Goal: Information Seeking & Learning: Learn about a topic

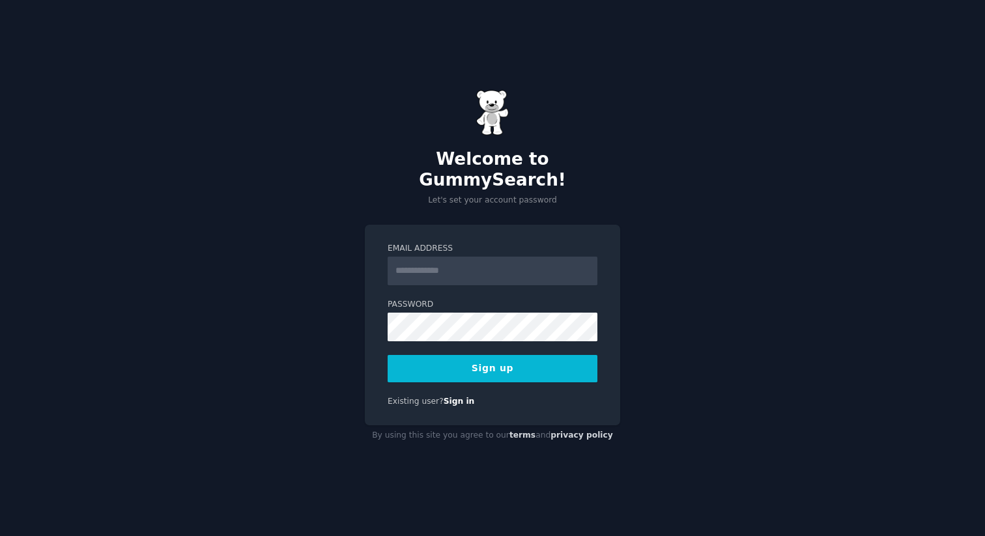
click at [504, 268] on input "Email Address" at bounding box center [493, 271] width 210 height 29
type input "**********"
click at [538, 355] on button "Sign up" at bounding box center [493, 368] width 210 height 27
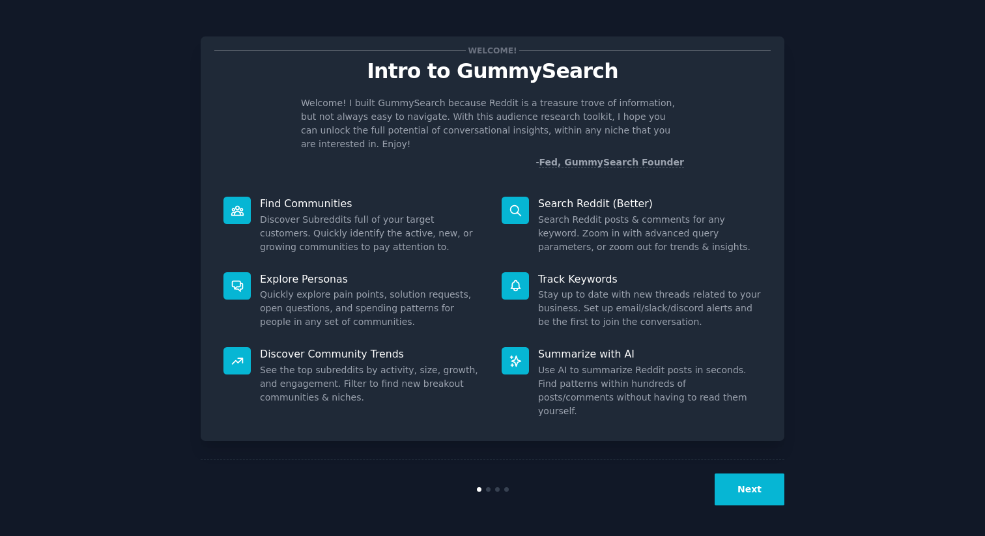
click at [747, 482] on button "Next" at bounding box center [750, 490] width 70 height 32
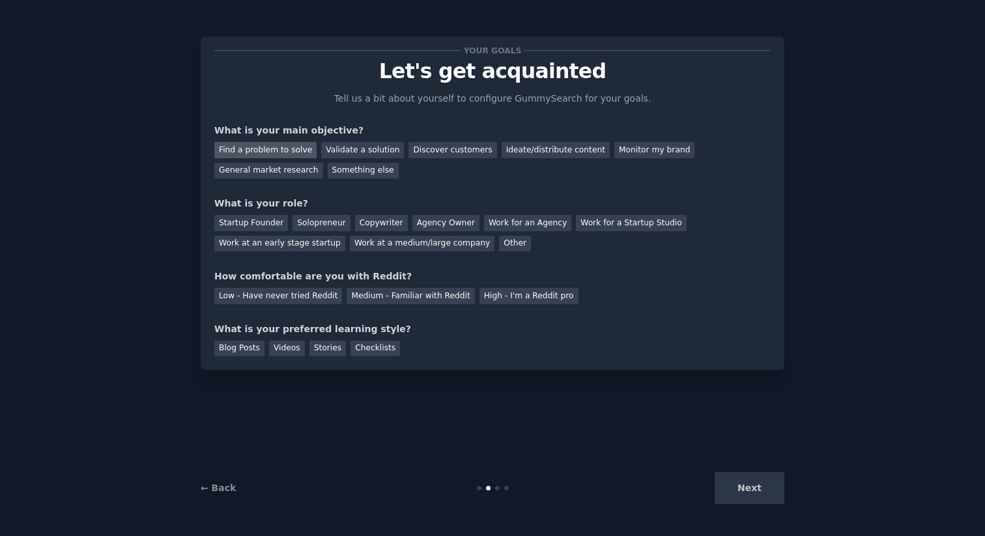
click at [290, 144] on div "Find a problem to solve" at bounding box center [265, 150] width 102 height 16
click at [346, 154] on div "Validate a solution" at bounding box center [362, 150] width 83 height 16
click at [295, 144] on div "Find a problem to solve" at bounding box center [265, 150] width 102 height 16
click at [307, 222] on div "Solopreneur" at bounding box center [321, 223] width 57 height 16
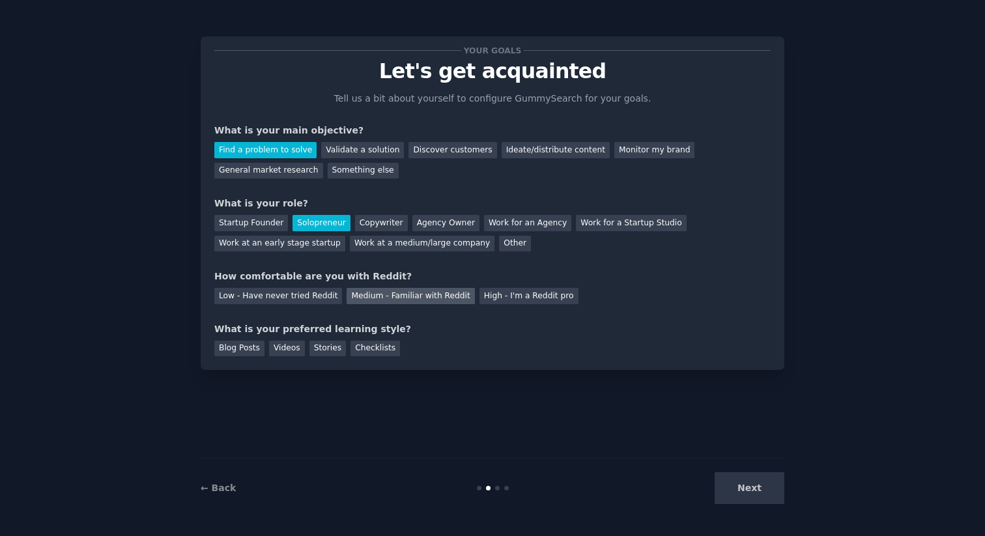
click at [416, 296] on div "Medium - Familiar with Reddit" at bounding box center [411, 296] width 128 height 16
click at [247, 350] on div "Blog Posts" at bounding box center [239, 349] width 50 height 16
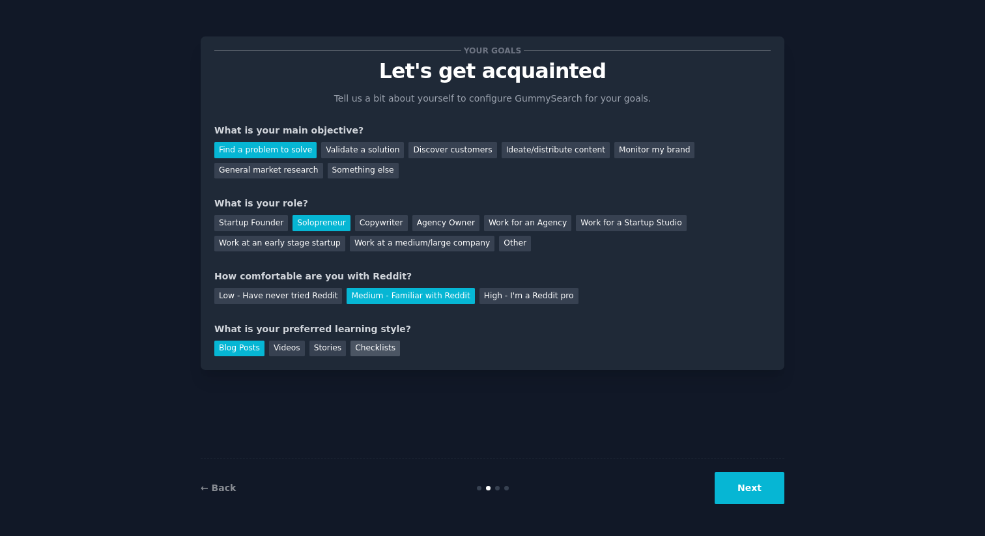
click at [358, 348] on div "Checklists" at bounding box center [375, 349] width 50 height 16
click at [256, 349] on div "Blog Posts" at bounding box center [239, 349] width 50 height 16
click at [745, 482] on button "Next" at bounding box center [750, 488] width 70 height 32
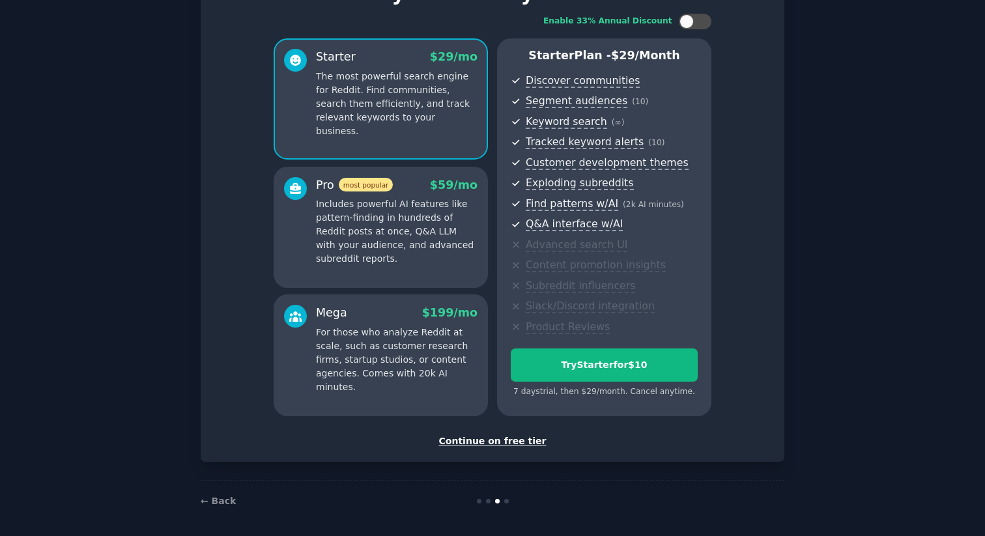
scroll to position [81, 0]
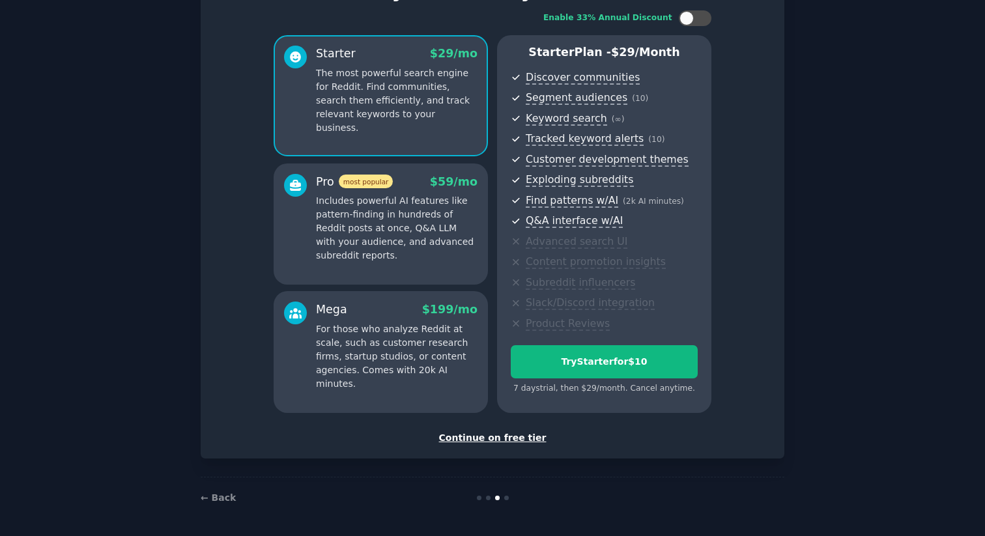
click at [483, 440] on div "Continue on free tier" at bounding box center [492, 438] width 556 height 14
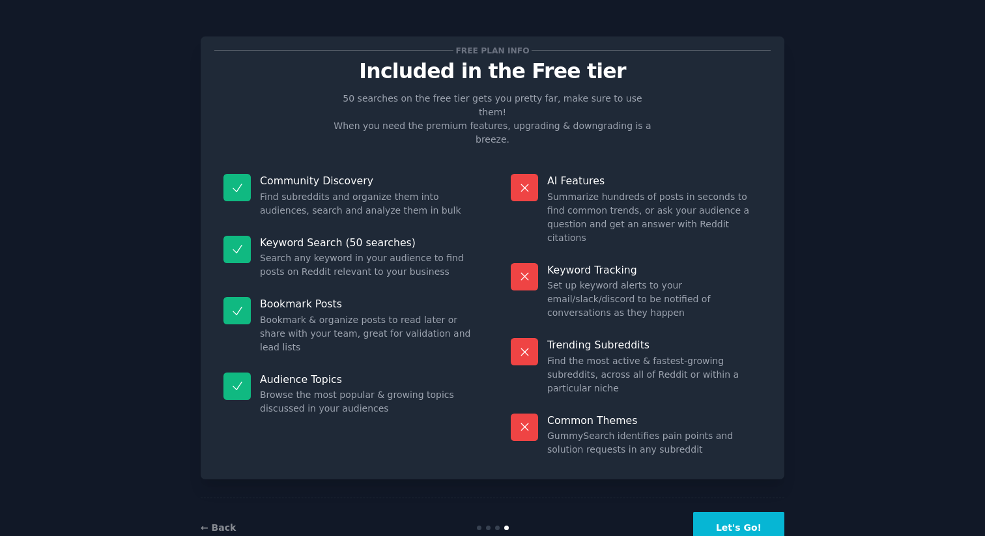
click at [716, 512] on button "Let's Go!" at bounding box center [738, 528] width 91 height 32
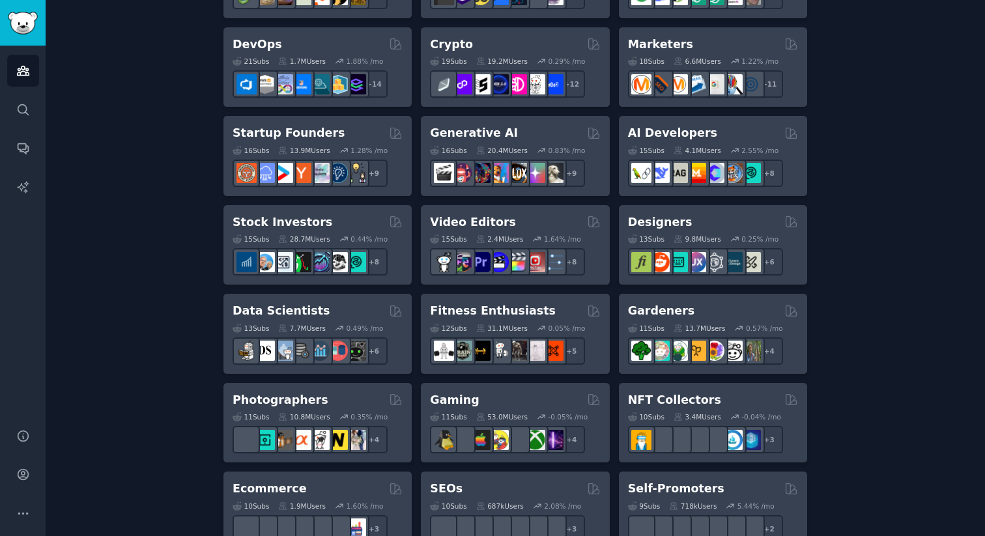
scroll to position [406, 0]
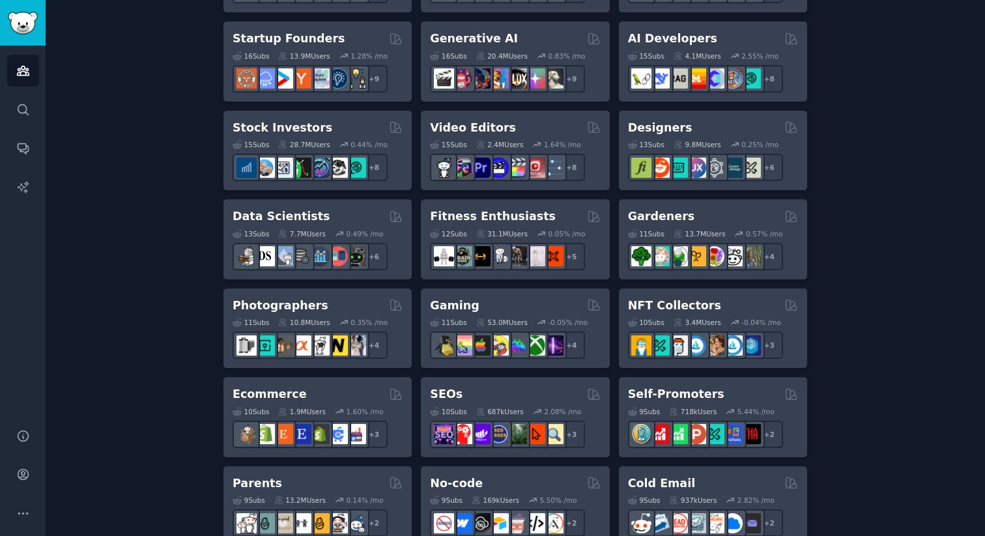
type input "f"
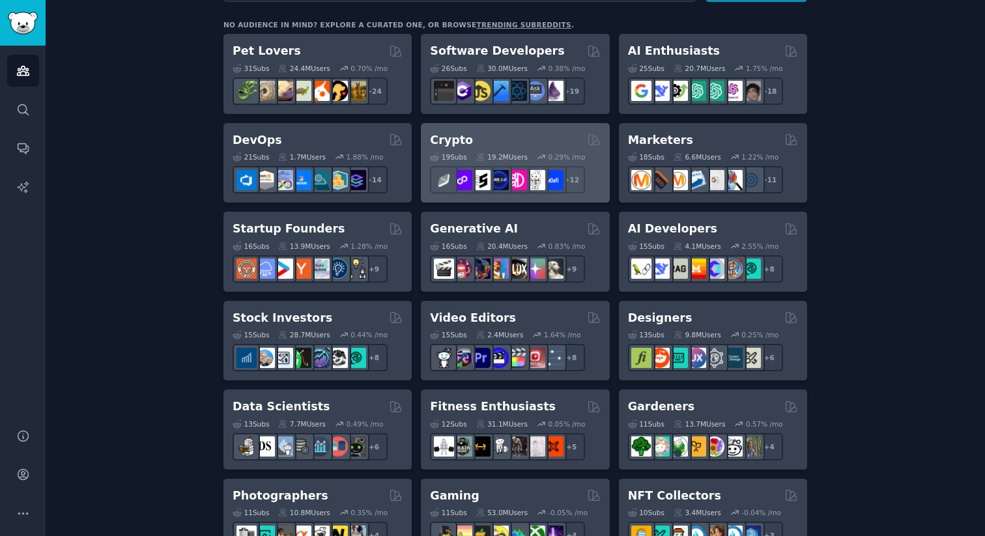
scroll to position [225, 0]
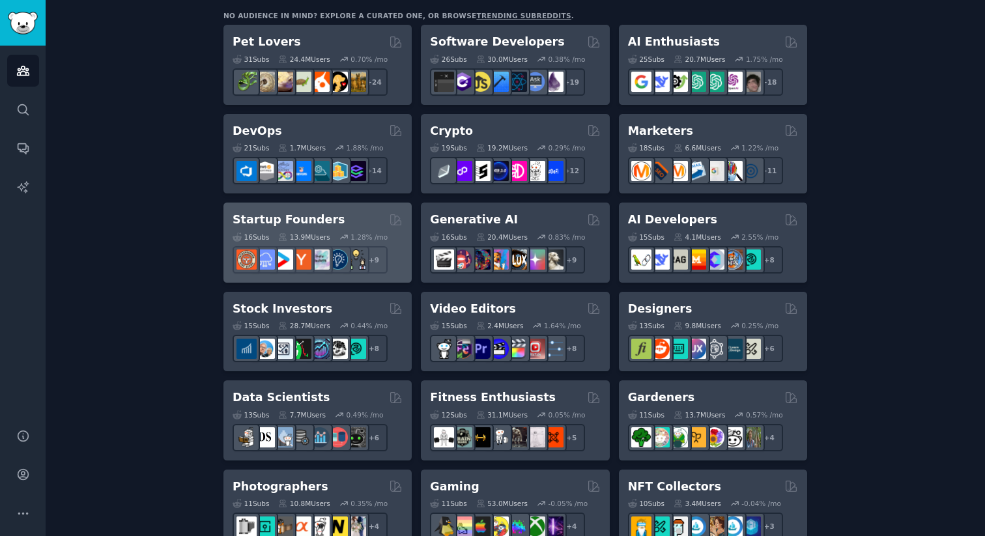
click at [324, 212] on div "Startup Founders" at bounding box center [318, 220] width 170 height 16
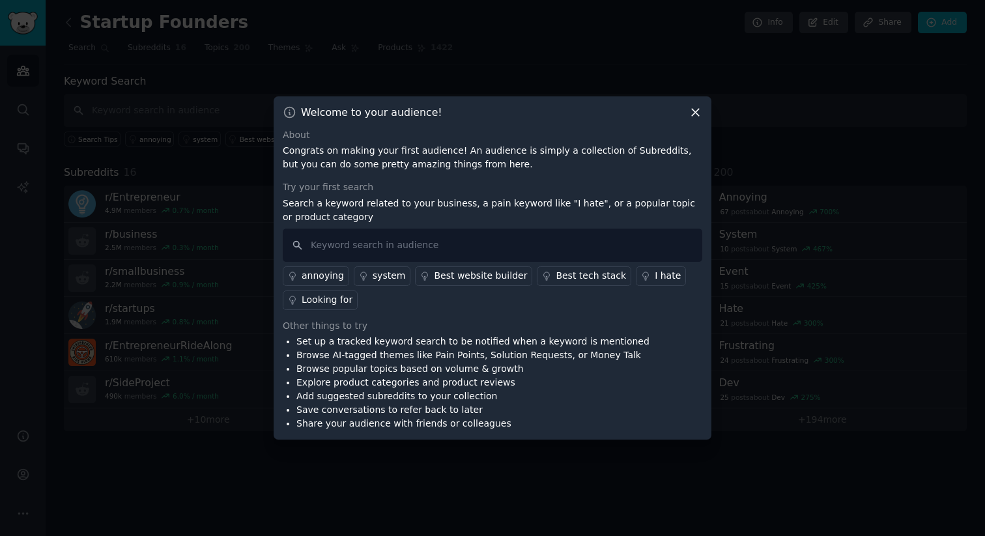
click at [750, 195] on div at bounding box center [492, 268] width 985 height 536
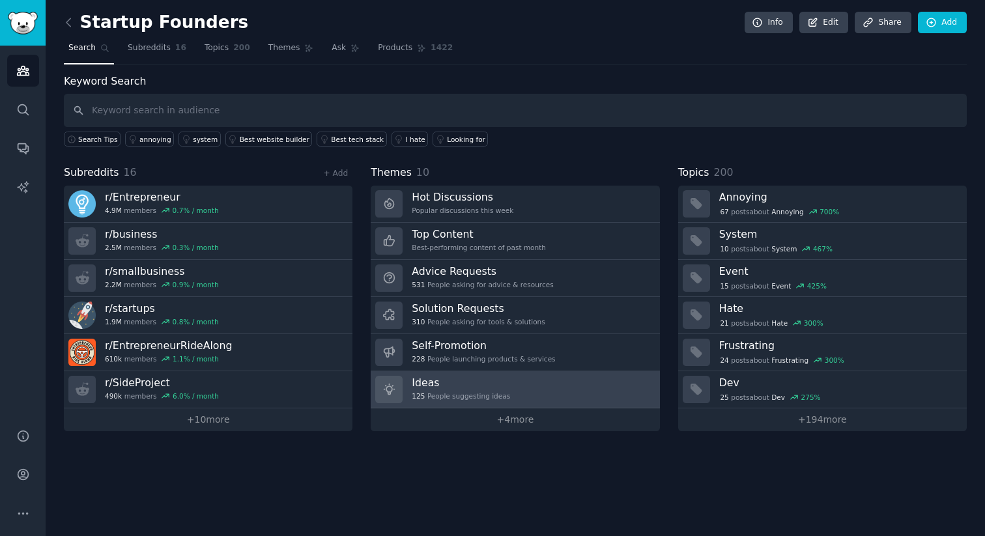
click at [487, 392] on div "125 People suggesting ideas" at bounding box center [461, 396] width 98 height 9
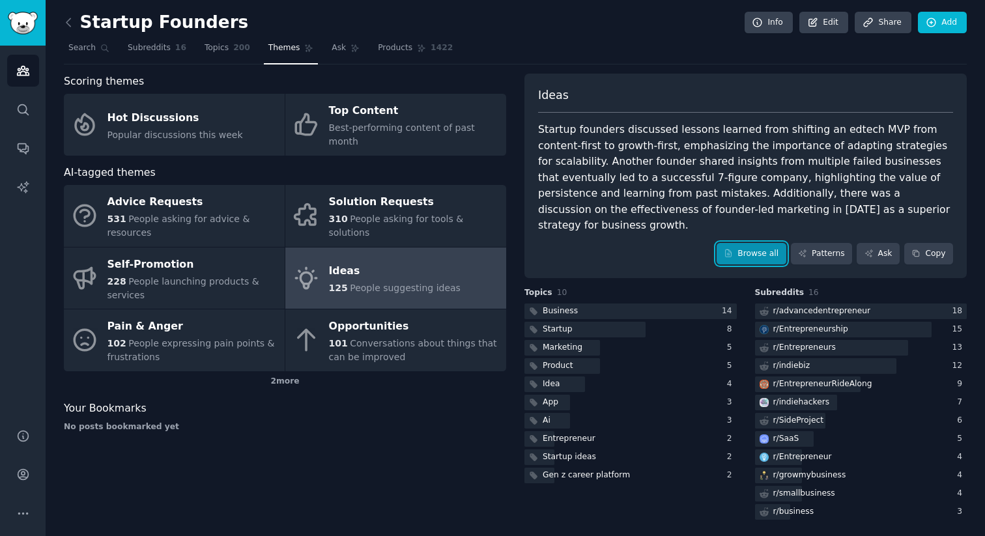
click at [743, 243] on link "Browse all" at bounding box center [752, 254] width 70 height 22
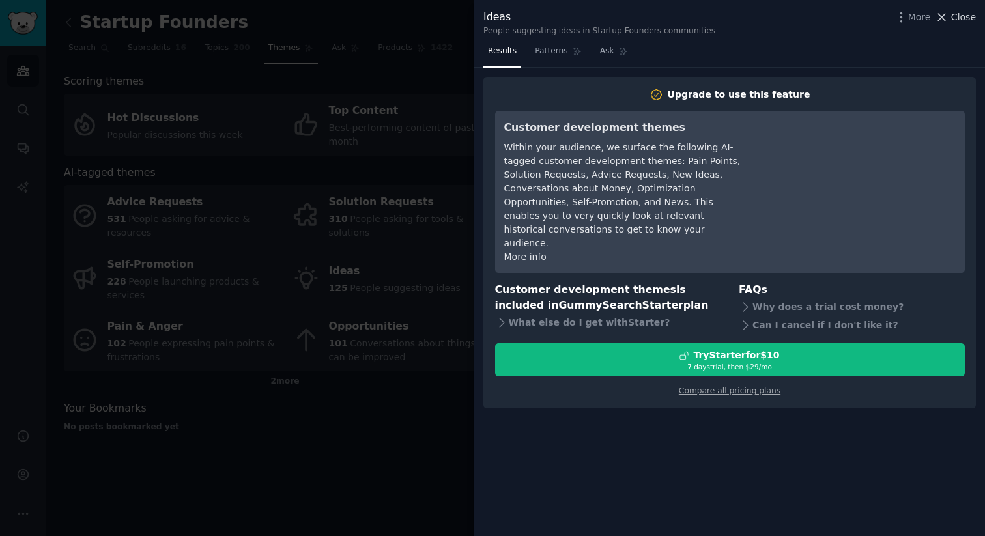
click at [962, 18] on span "Close" at bounding box center [963, 17] width 25 height 14
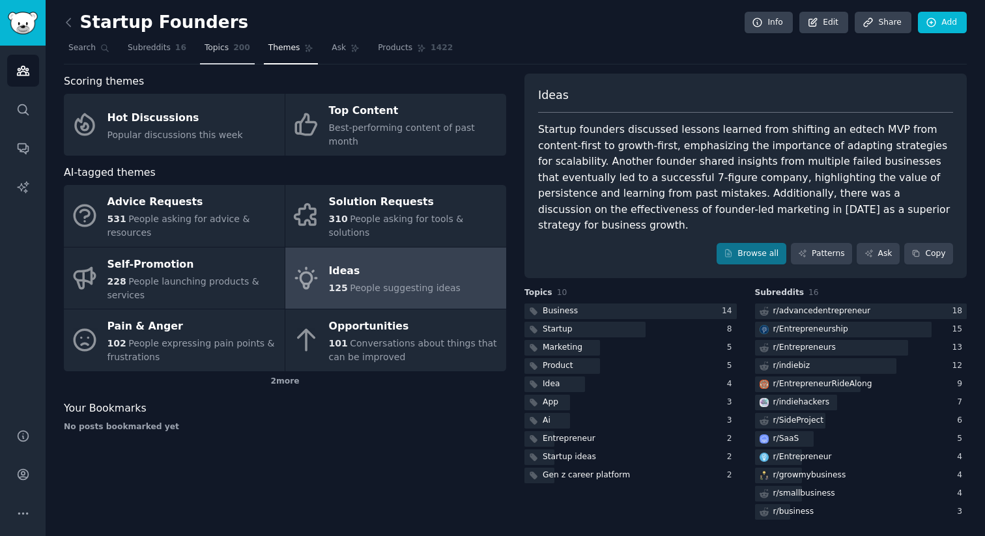
click at [216, 46] on span "Topics" at bounding box center [217, 48] width 24 height 12
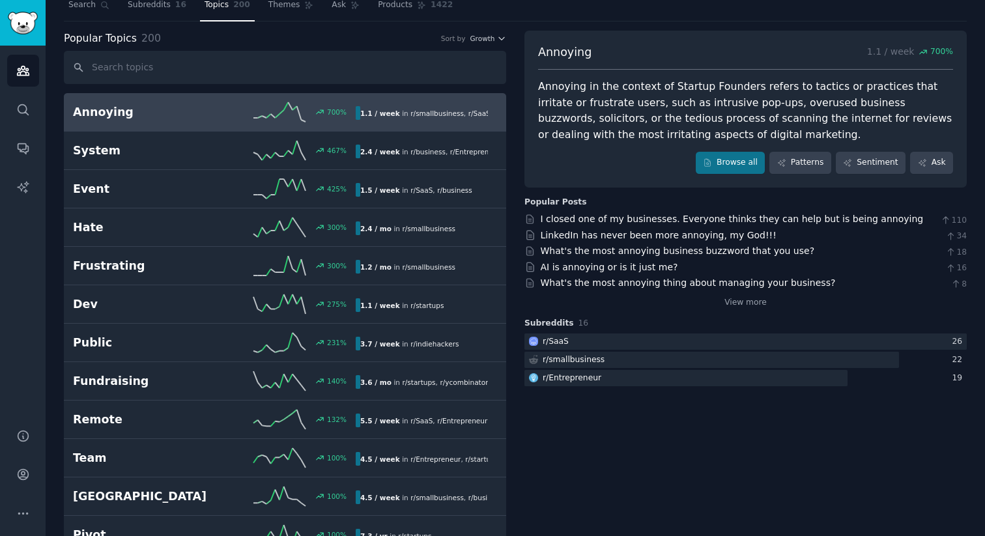
scroll to position [61, 0]
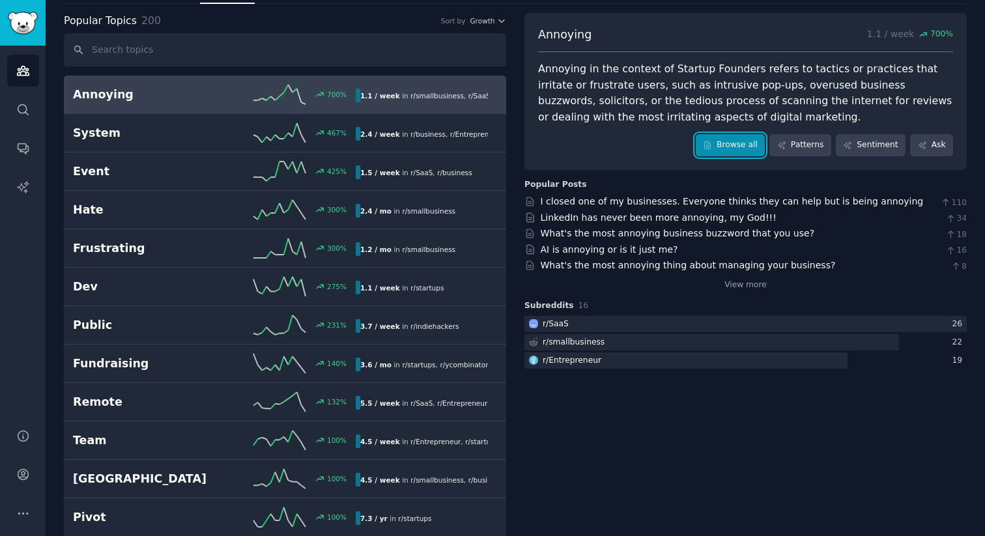
click at [726, 147] on link "Browse all" at bounding box center [731, 145] width 70 height 22
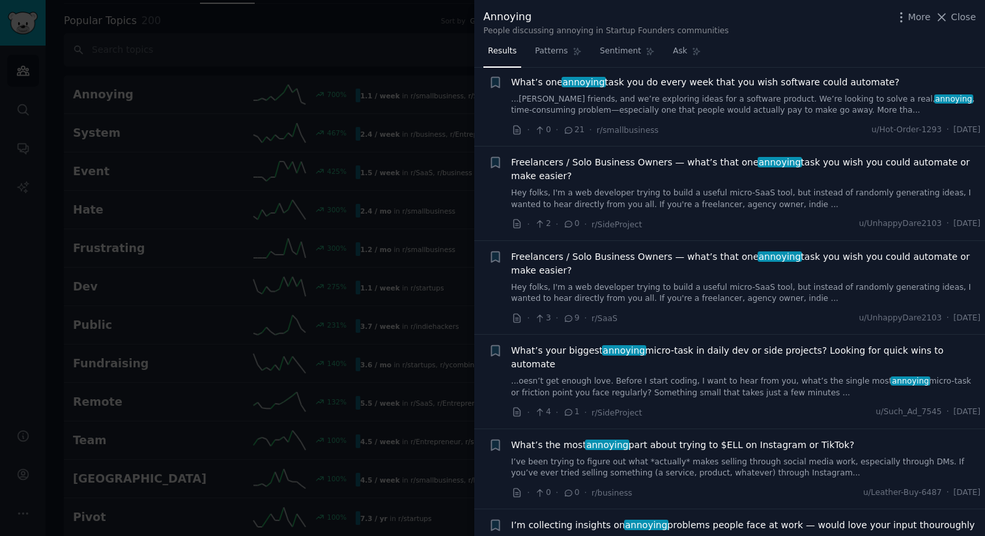
scroll to position [2680, 0]
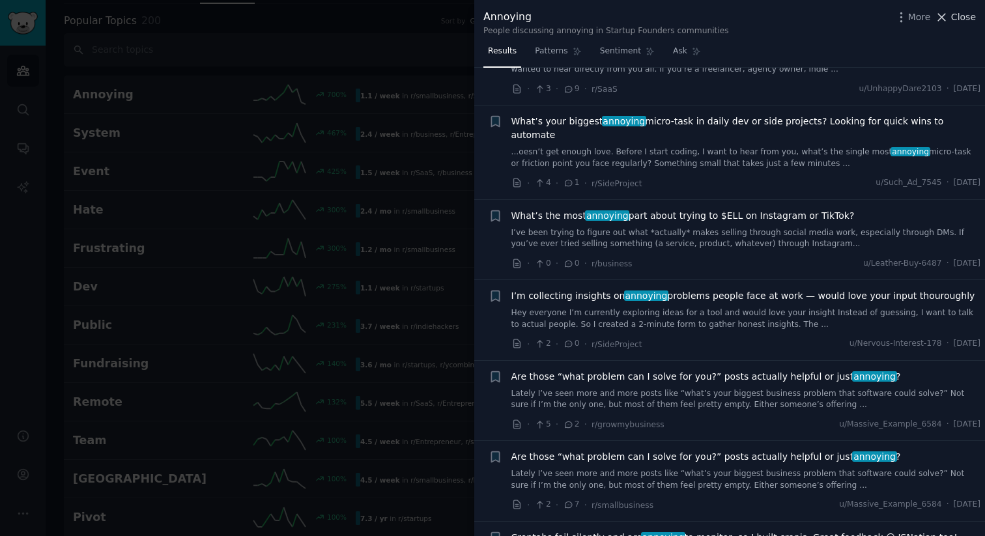
click at [963, 18] on span "Close" at bounding box center [963, 17] width 25 height 14
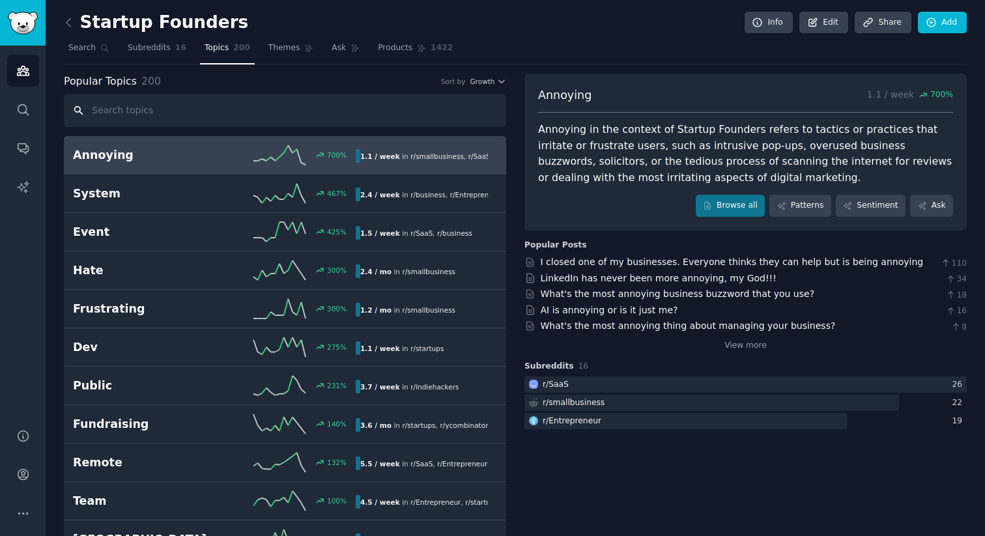
click at [157, 115] on input "text" at bounding box center [285, 110] width 442 height 33
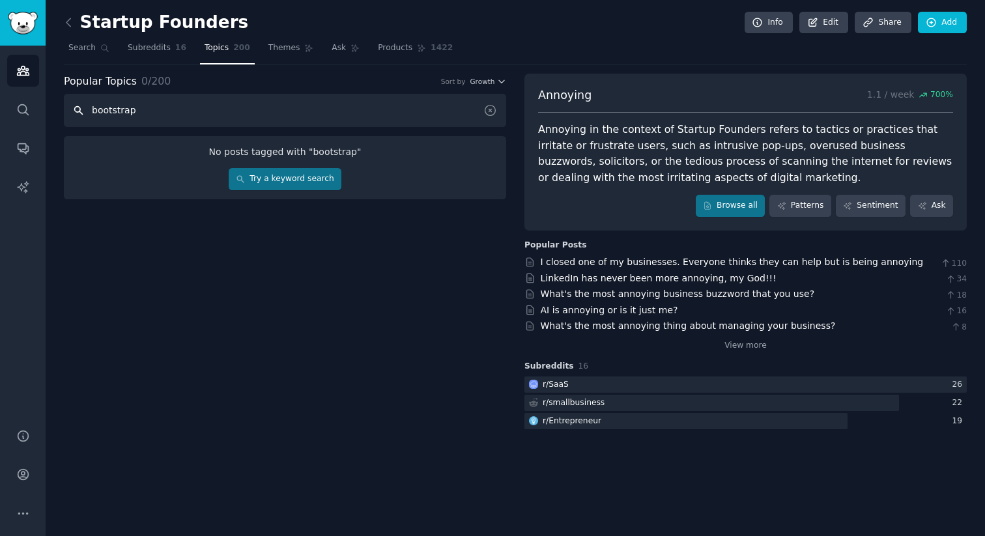
type input "bootstrap"
click at [264, 166] on div "No posts tagged with " bootstrap " Try a keyword search" at bounding box center [285, 167] width 442 height 63
click at [264, 177] on link "Try a keyword search" at bounding box center [285, 179] width 113 height 22
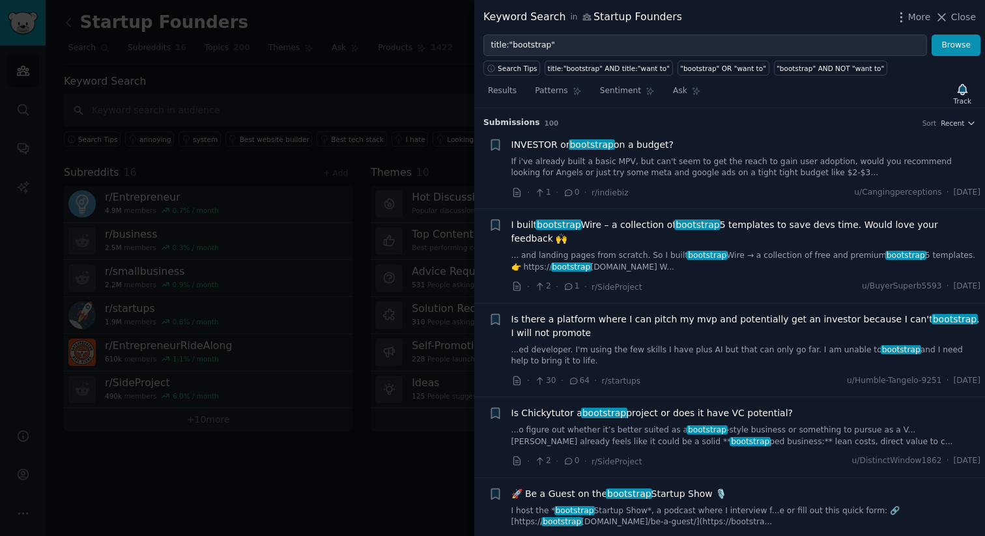
click at [642, 226] on span "I built bootstrap Wire – a collection of bootstrap 5 templates to save devs tim…" at bounding box center [746, 231] width 470 height 27
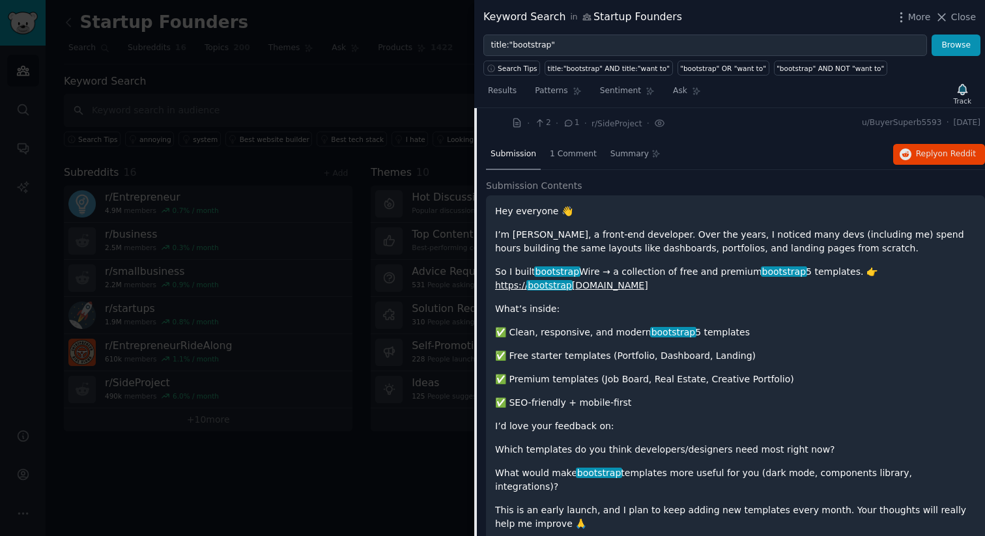
scroll to position [199, 0]
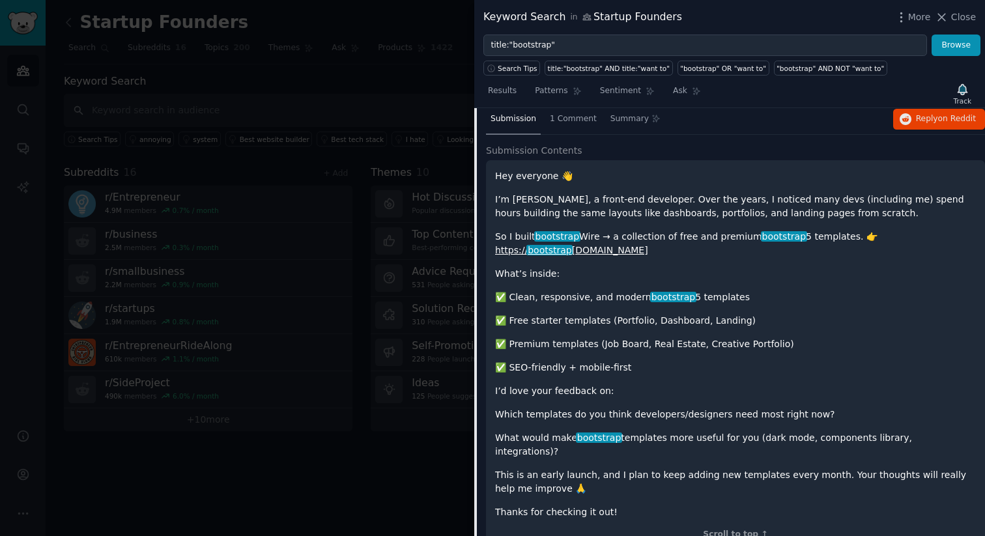
click at [901, 230] on p "So I built bootstrap Wire → a collection of free and premium bootstrap 5 templa…" at bounding box center [735, 243] width 481 height 27
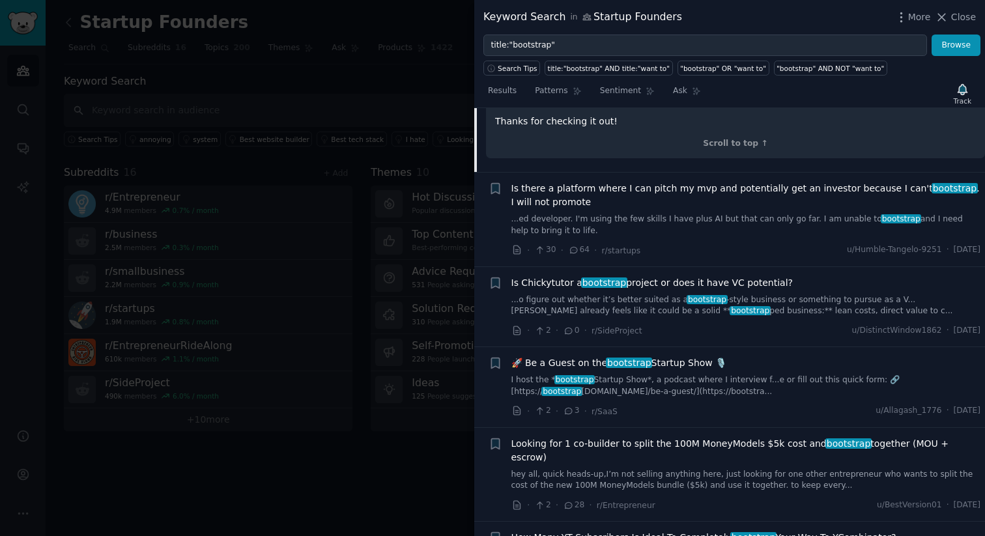
scroll to position [0, 0]
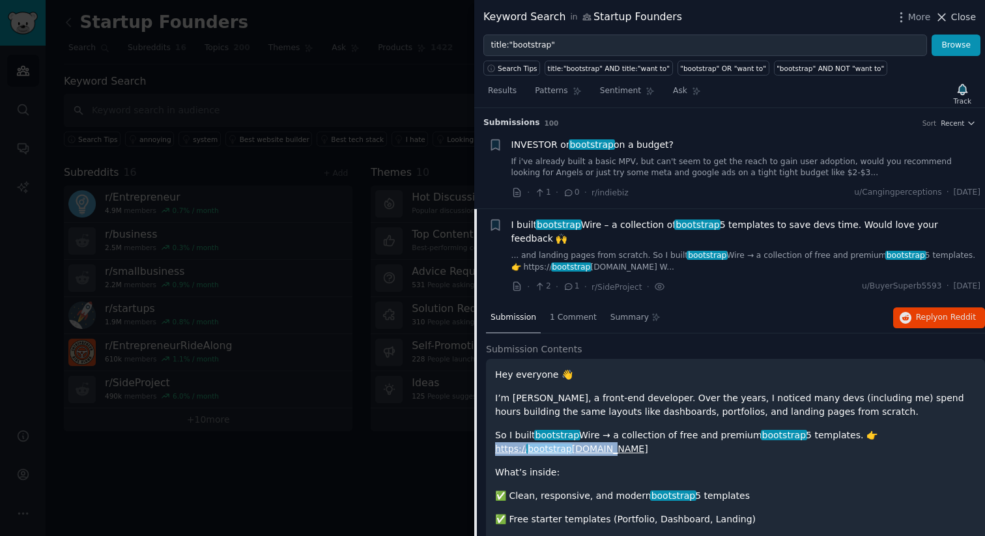
click at [941, 19] on icon at bounding box center [942, 17] width 7 height 7
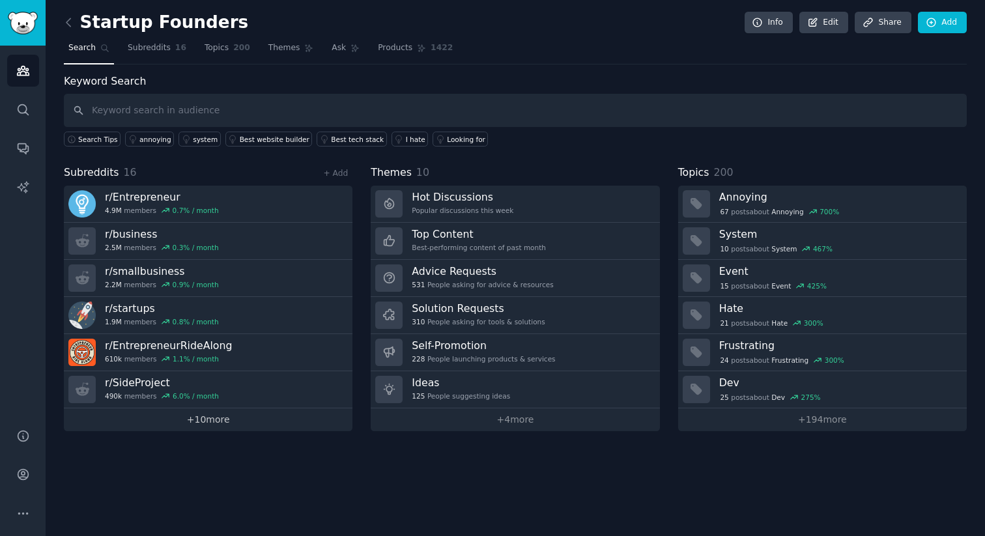
click at [207, 424] on link "+ 10 more" at bounding box center [208, 419] width 289 height 23
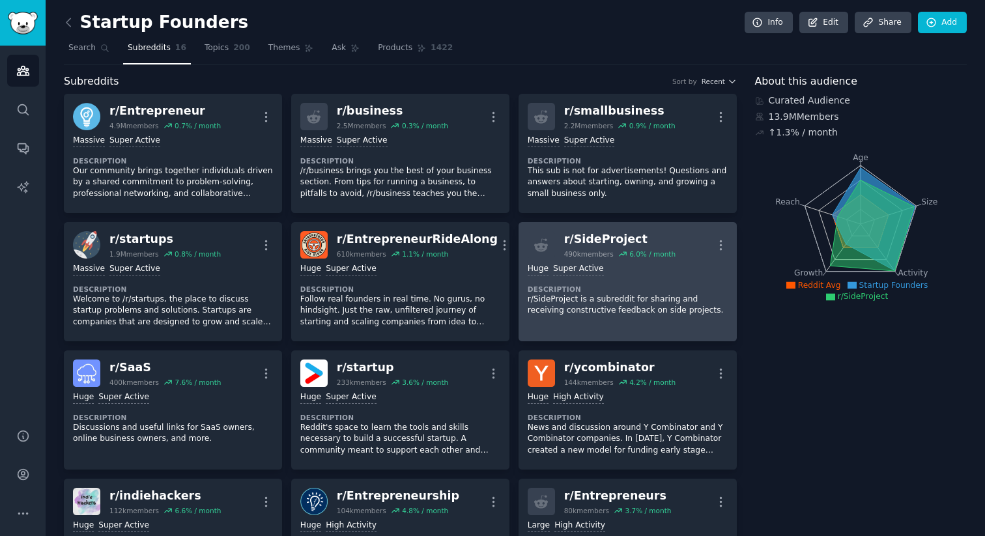
click at [559, 239] on div "r/ SideProject 490k members 6.0 % / month More" at bounding box center [628, 244] width 200 height 27
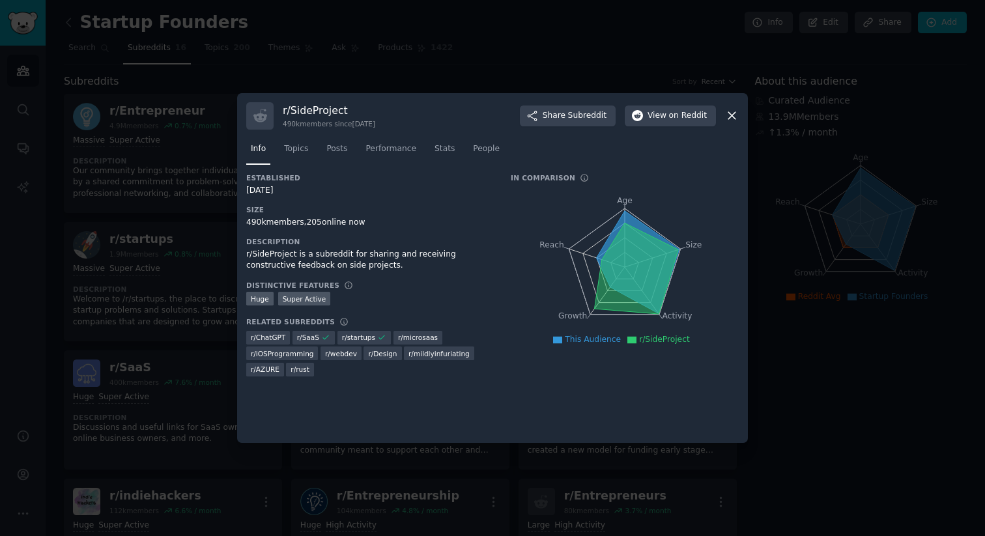
click at [724, 121] on div "r/ SideProject 490k members since [DATE] Share Subreddit View on Reddit" at bounding box center [492, 115] width 493 height 27
click at [733, 119] on icon at bounding box center [732, 116] width 14 height 14
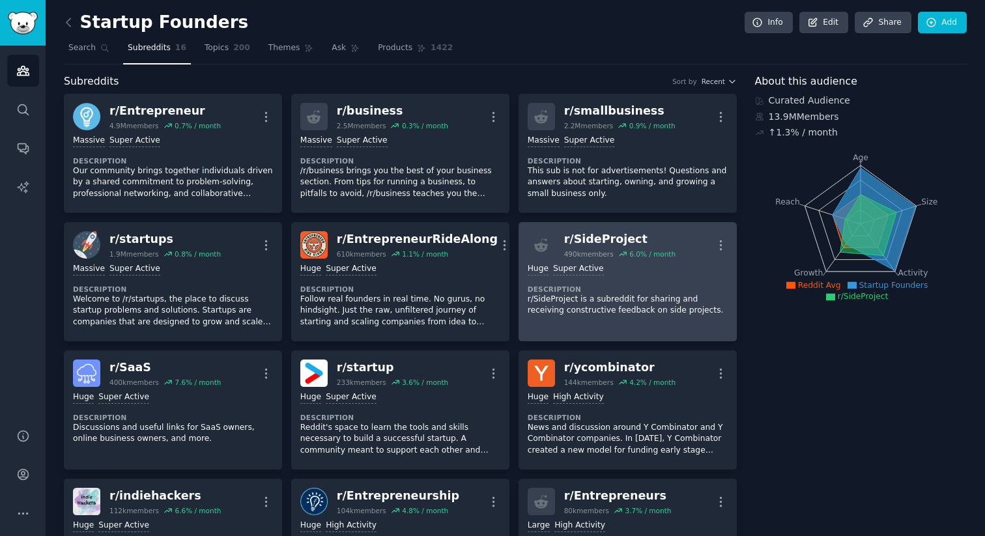
click at [577, 241] on div "r/ SideProject" at bounding box center [619, 239] width 111 height 16
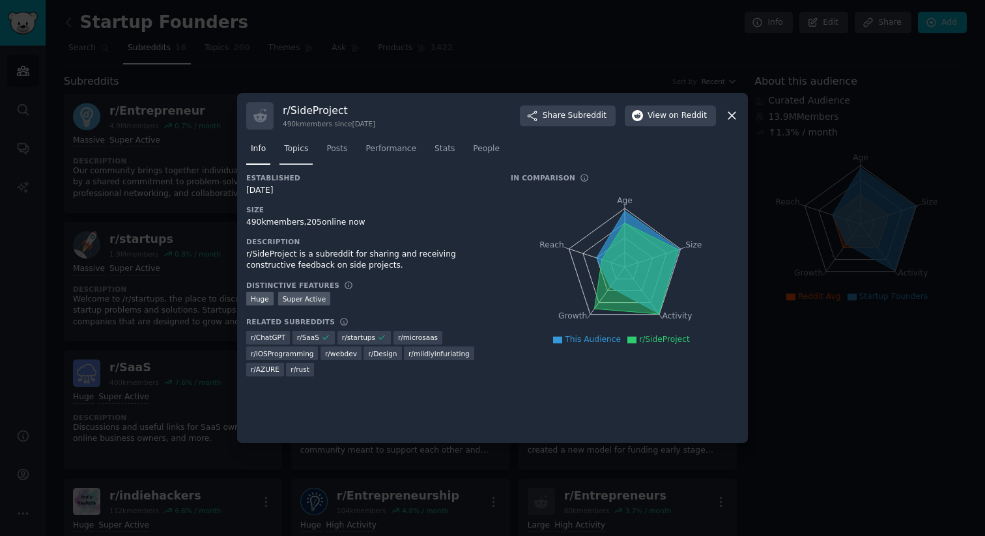
click at [289, 145] on span "Topics" at bounding box center [296, 149] width 24 height 12
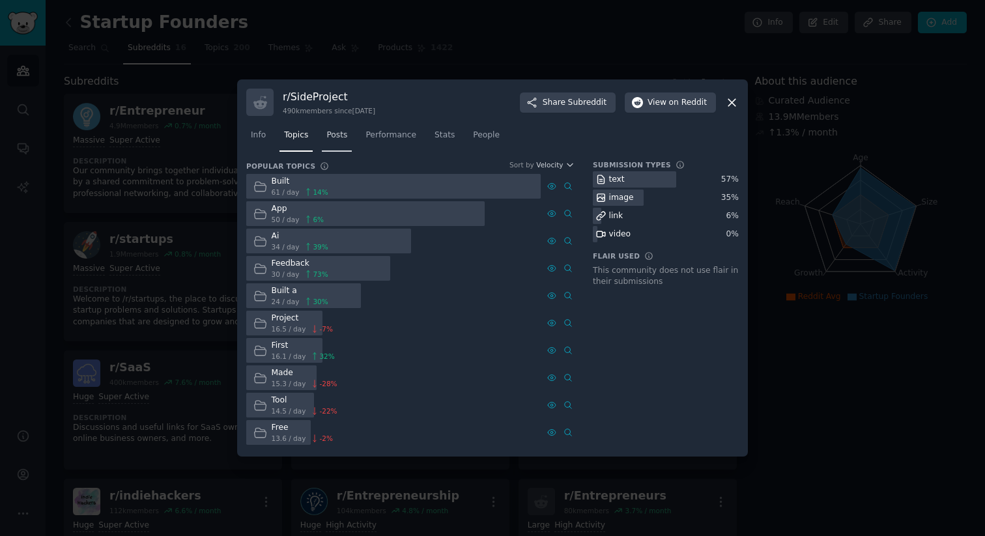
click at [334, 132] on span "Posts" at bounding box center [336, 136] width 21 height 12
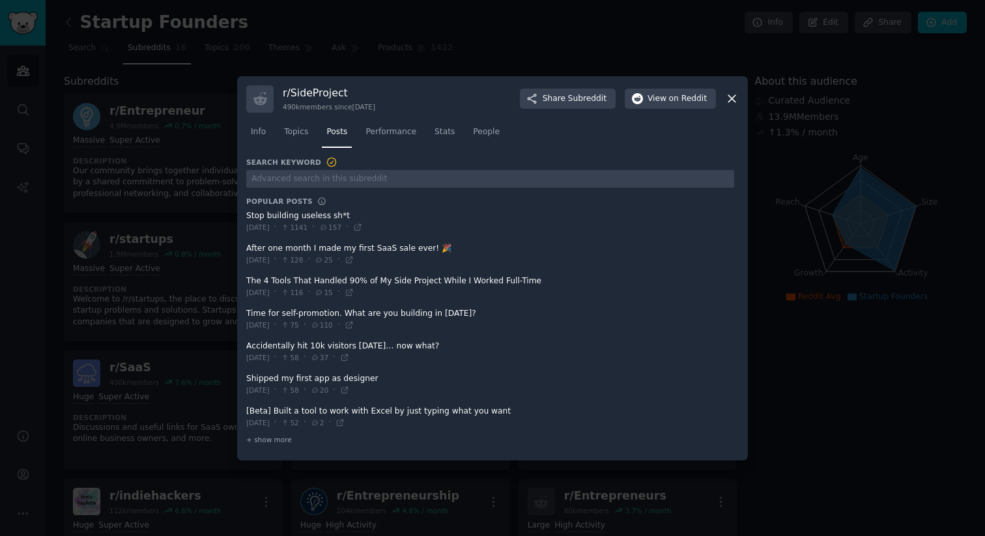
click at [306, 216] on span at bounding box center [490, 222] width 488 height 32
click at [331, 250] on span at bounding box center [490, 254] width 488 height 32
click at [270, 252] on span at bounding box center [490, 254] width 488 height 32
click at [429, 249] on span at bounding box center [490, 254] width 488 height 32
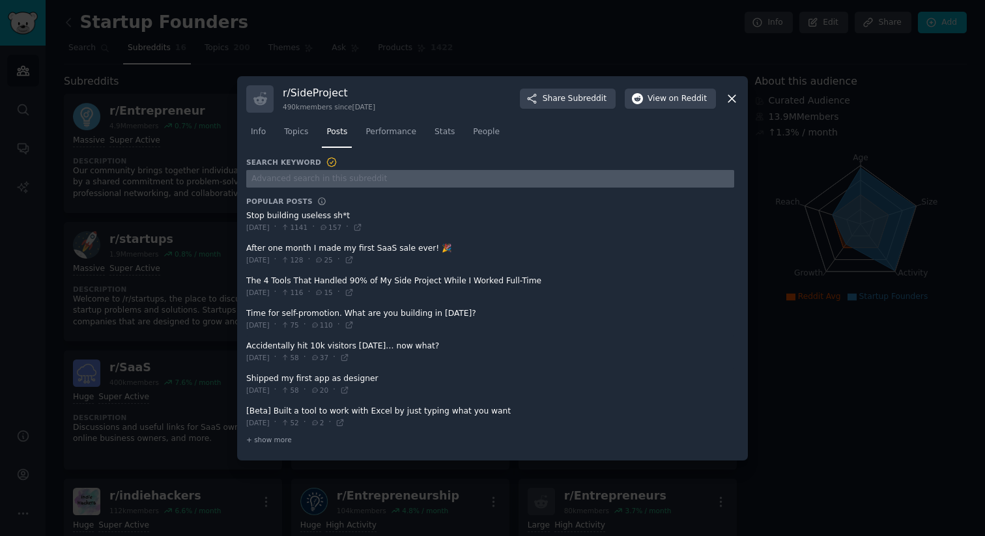
click at [341, 180] on input "text" at bounding box center [490, 179] width 488 height 18
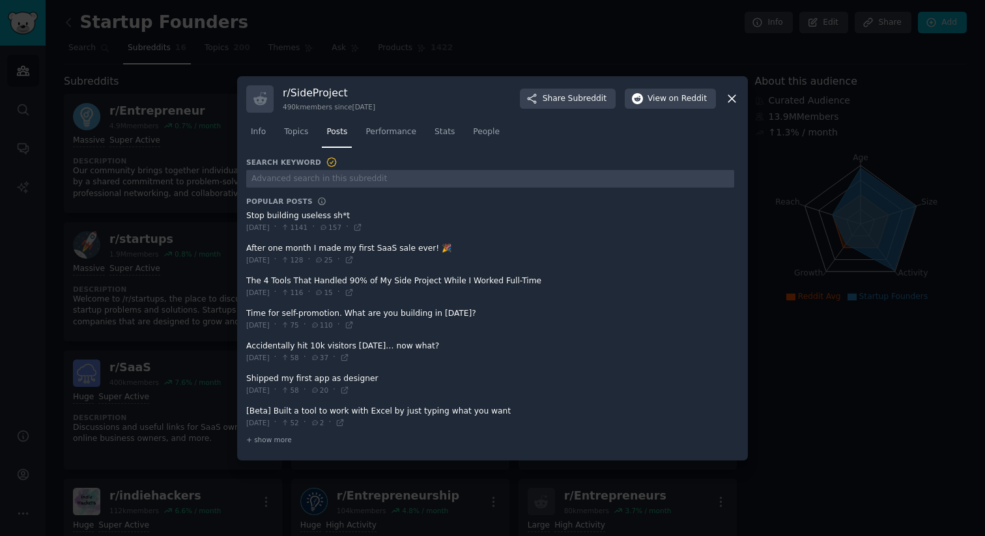
click at [262, 246] on span at bounding box center [490, 254] width 488 height 32
click at [262, 249] on span at bounding box center [490, 254] width 488 height 32
click at [354, 264] on div "[DATE] · 128 · 25 ·" at bounding box center [299, 260] width 107 height 12
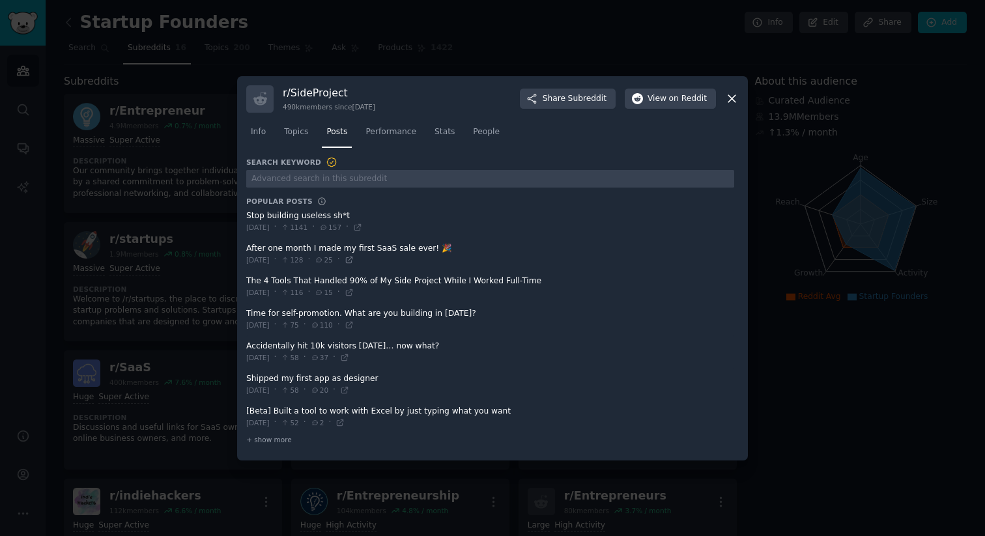
click at [352, 263] on icon at bounding box center [349, 260] width 6 height 6
click at [362, 228] on icon at bounding box center [357, 227] width 9 height 9
click at [354, 326] on icon at bounding box center [349, 325] width 9 height 9
